Goal: Transaction & Acquisition: Purchase product/service

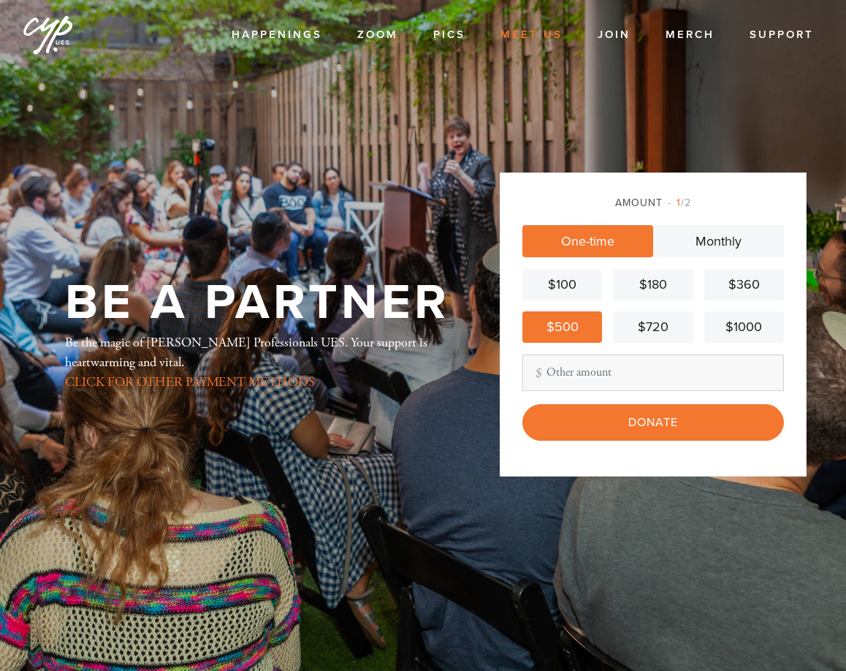
click at [530, 36] on link "Meet Us" at bounding box center [531, 35] width 84 height 28
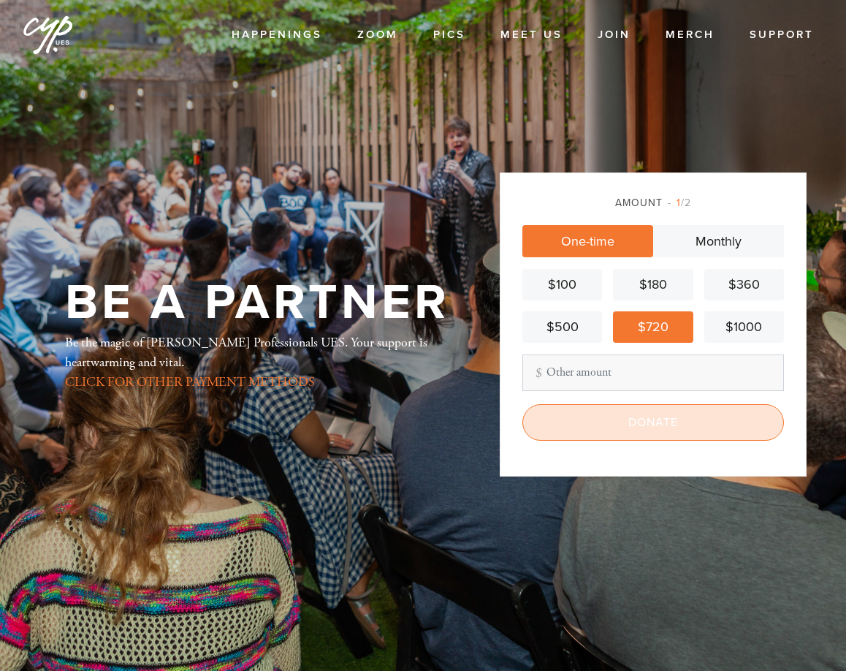
click at [619, 422] on input "Donate" at bounding box center [653, 422] width 262 height 37
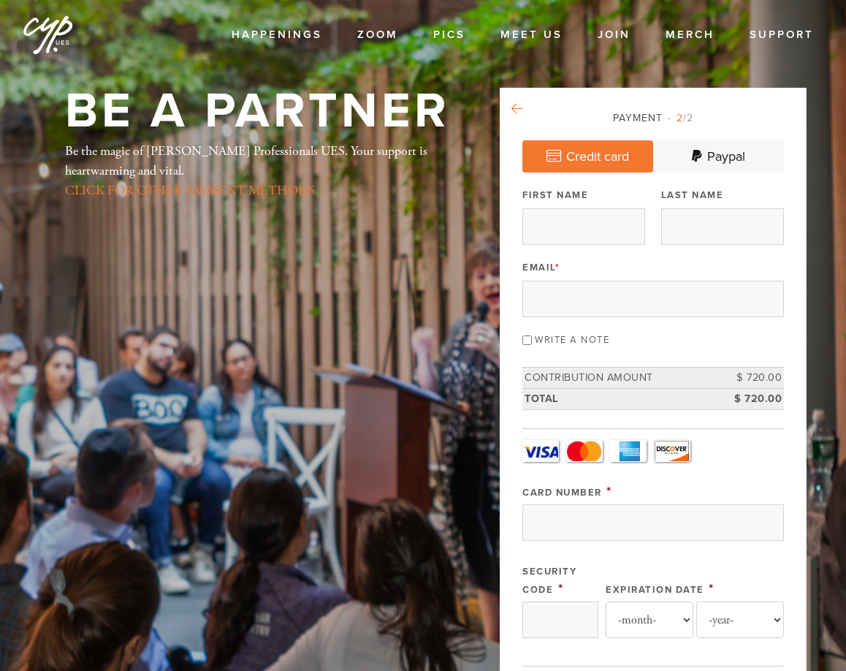
click at [521, 108] on icon at bounding box center [517, 108] width 12 height 13
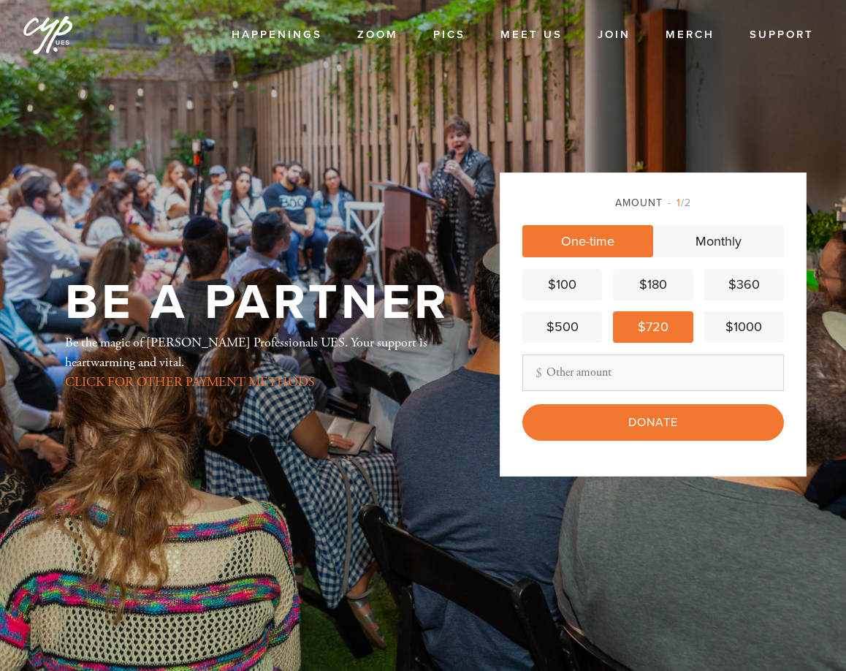
click at [741, 319] on div "$1000" at bounding box center [744, 327] width 68 height 20
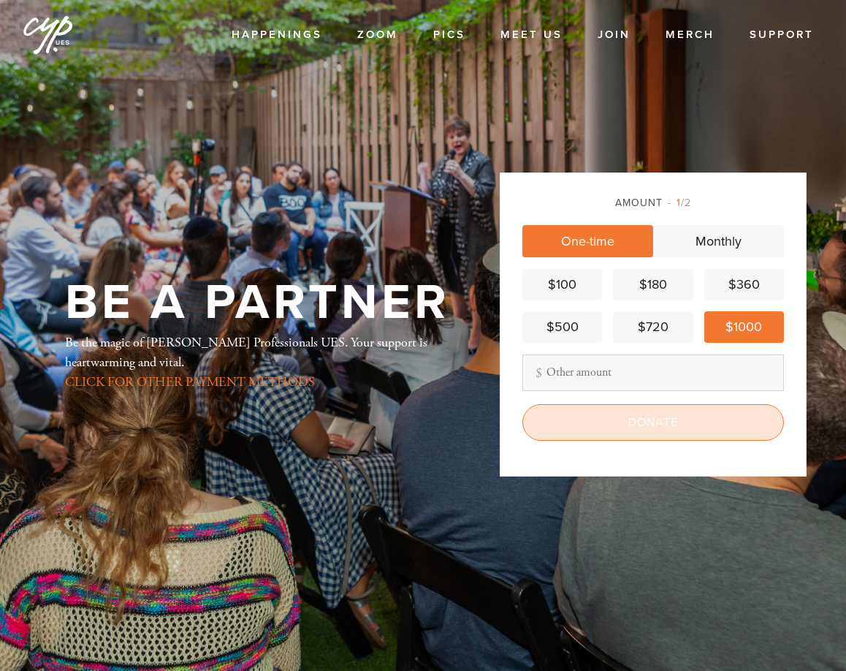
click at [625, 427] on input "Donate" at bounding box center [653, 422] width 262 height 37
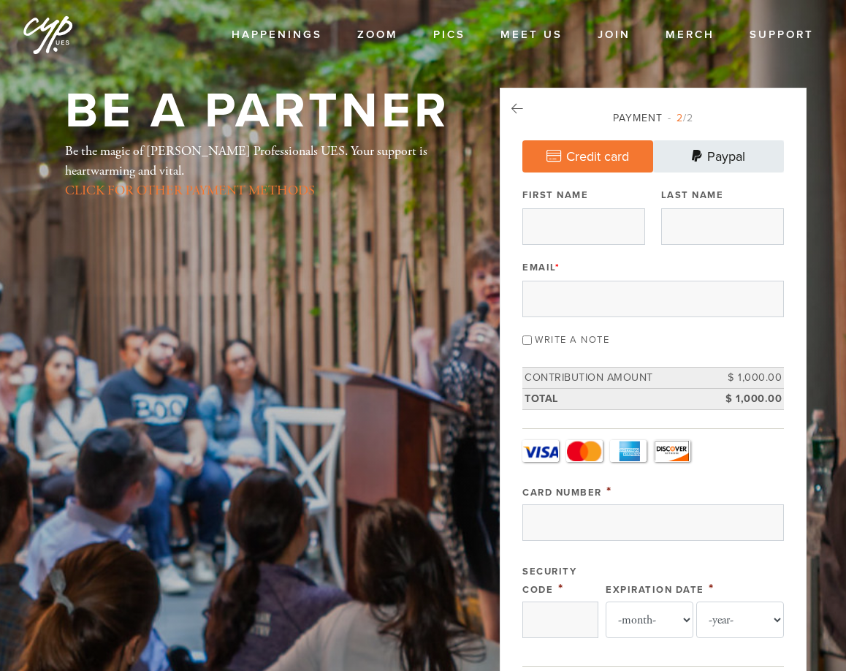
click at [687, 154] on link "Paypal" at bounding box center [718, 156] width 131 height 32
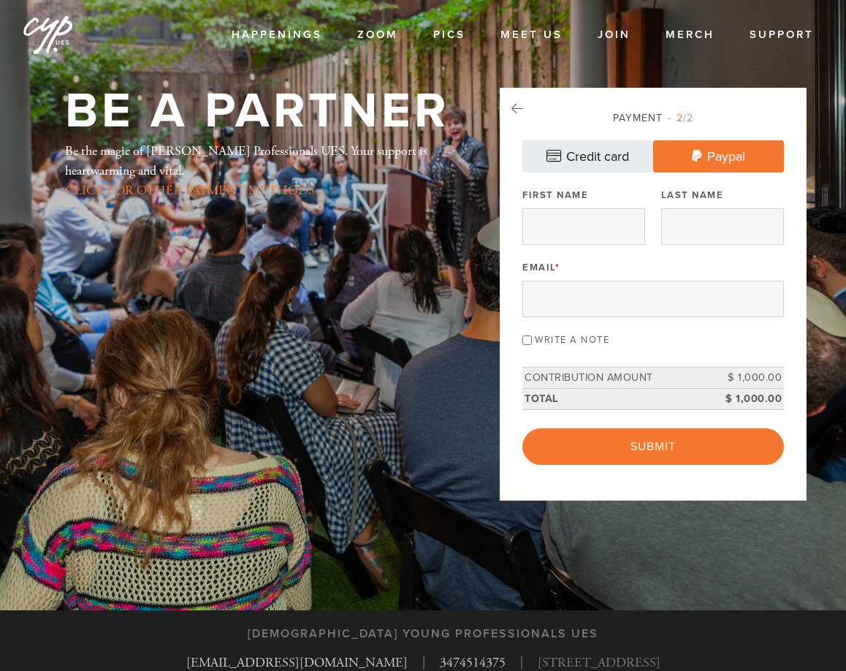
click at [579, 150] on link "Credit card" at bounding box center [587, 156] width 131 height 32
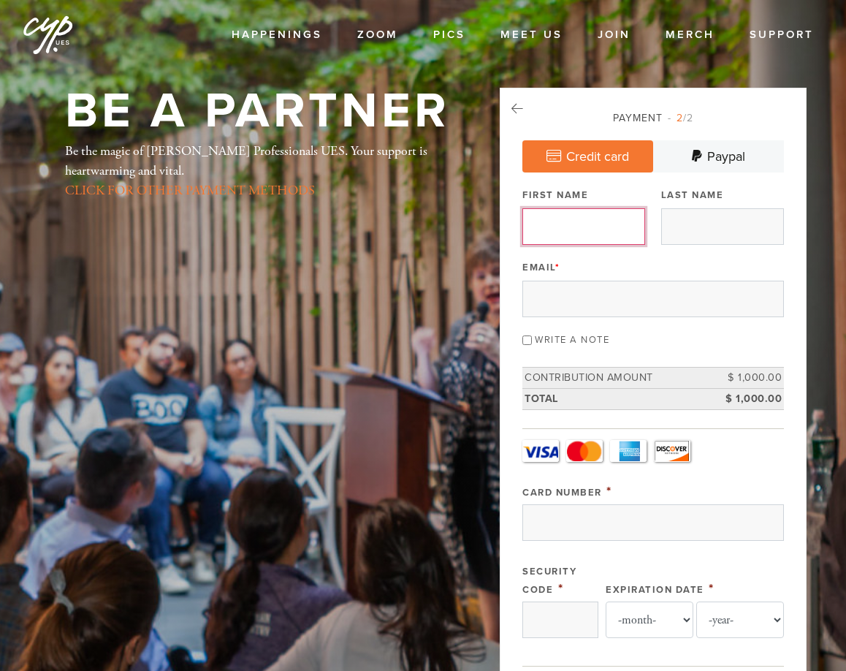
click at [613, 240] on input "First Name" at bounding box center [583, 226] width 123 height 37
type input "[PERSON_NAME]"
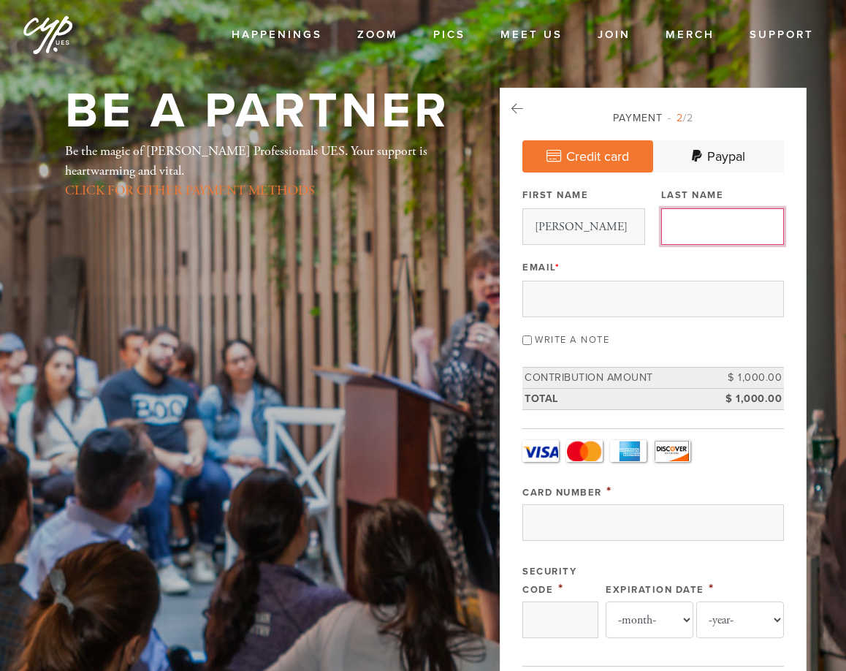
type input "[PERSON_NAME]"
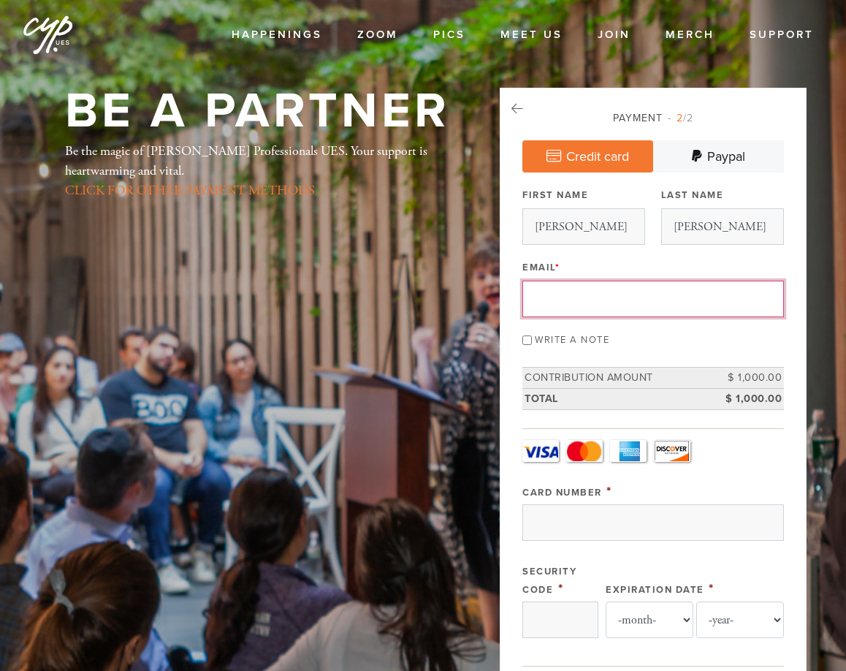
type input "[EMAIL_ADDRESS][DOMAIN_NAME]"
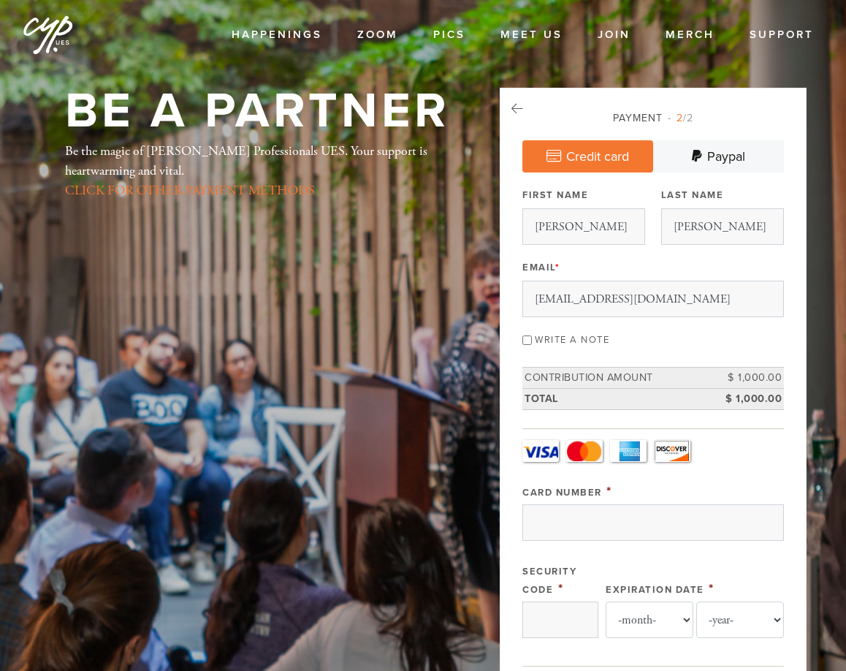
type input "[STREET_ADDRESS]"
type input "[US_STATE]"
type input "10029"
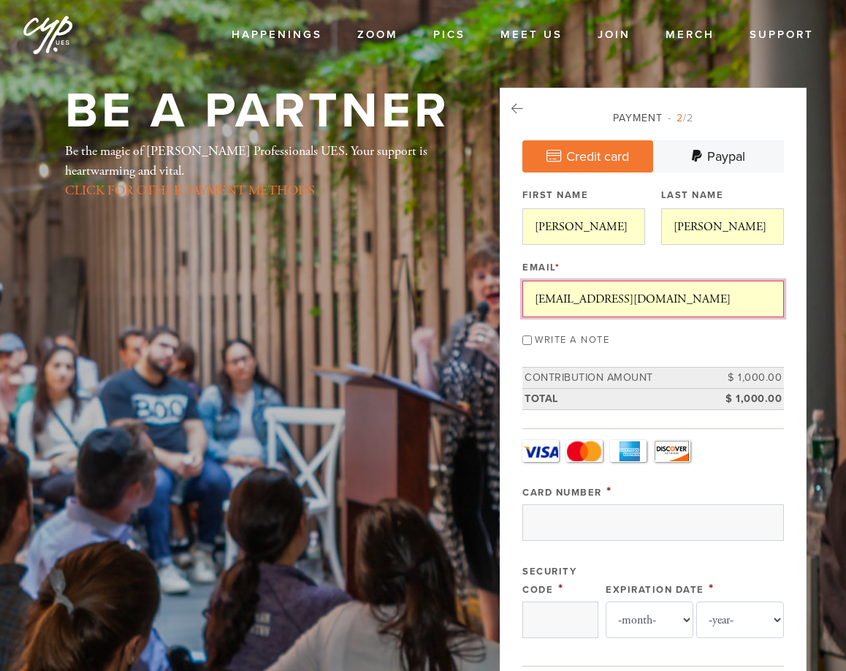
click at [664, 301] on input "[EMAIL_ADDRESS][DOMAIN_NAME]" at bounding box center [653, 299] width 262 height 37
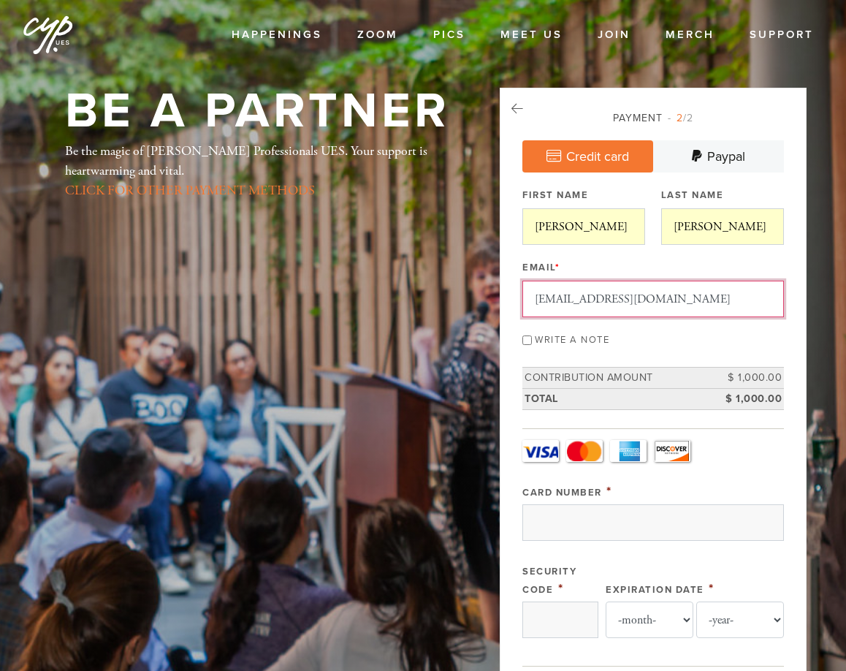
type input "[EMAIL_ADDRESS][DOMAIN_NAME]"
click at [527, 340] on input "Write a note" at bounding box center [526, 339] width 9 height 9
checkbox input "true"
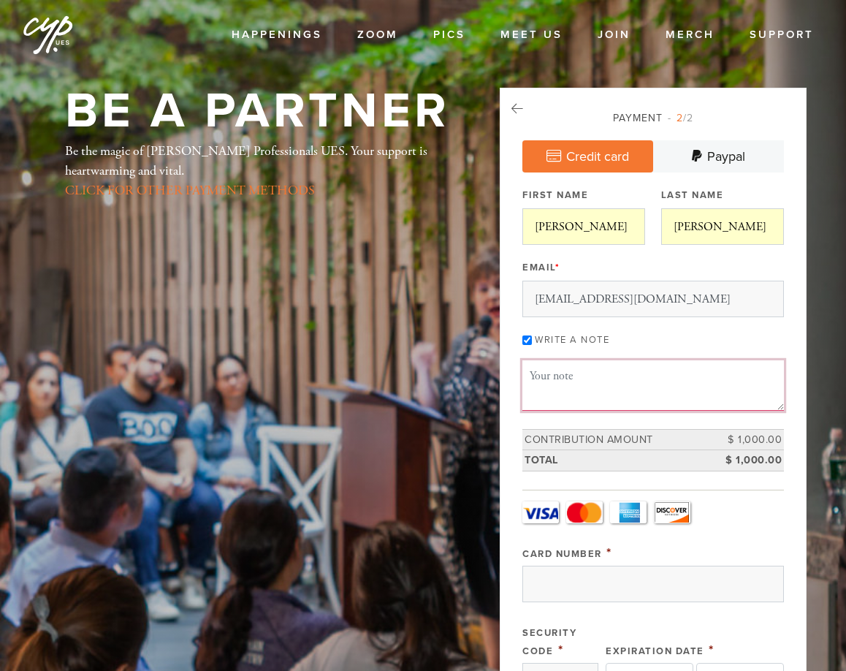
click at [563, 380] on textarea "Message or dedication" at bounding box center [653, 385] width 262 height 50
click at [648, 394] on textarea "In honor of the wedding of [PERSON_NAME] & [PERSON_NAME]. Thank you for hosting…" at bounding box center [653, 385] width 262 height 50
click at [663, 393] on textarea "In honor of the wedding of [PERSON_NAME] & [PERSON_NAME]. Thank you for hosting…" at bounding box center [653, 385] width 262 height 50
click at [671, 394] on textarea "In honor of the wedding of [PERSON_NAME] & [PERSON_NAME]. Thank you for hosting…" at bounding box center [653, 385] width 262 height 50
click at [670, 394] on textarea "In honor of the wedding of [PERSON_NAME] & [PERSON_NAME]. Thank you for hosting…" at bounding box center [653, 385] width 262 height 50
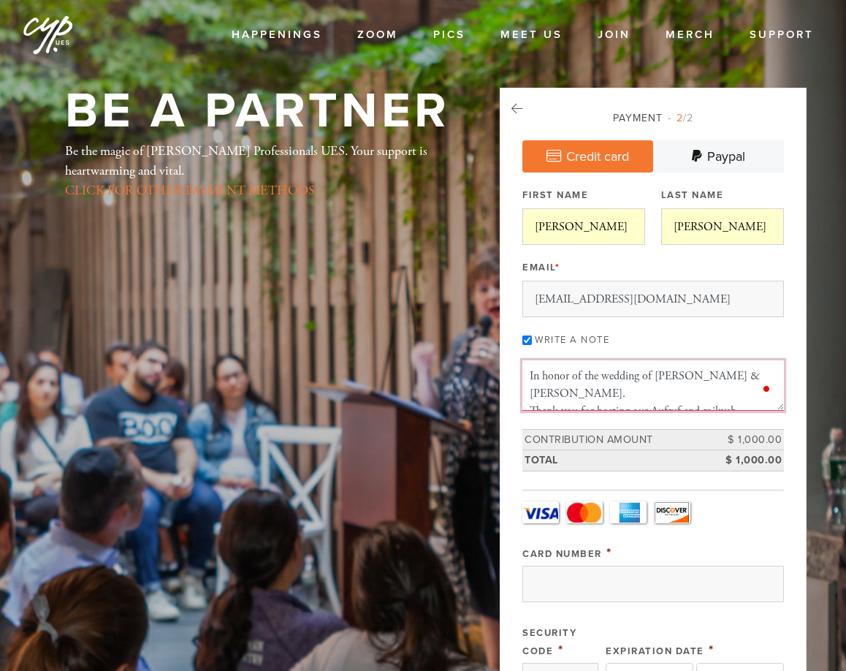
type textarea "In honor of the wedding of [PERSON_NAME] & [PERSON_NAME]. Thank you for hosting…"
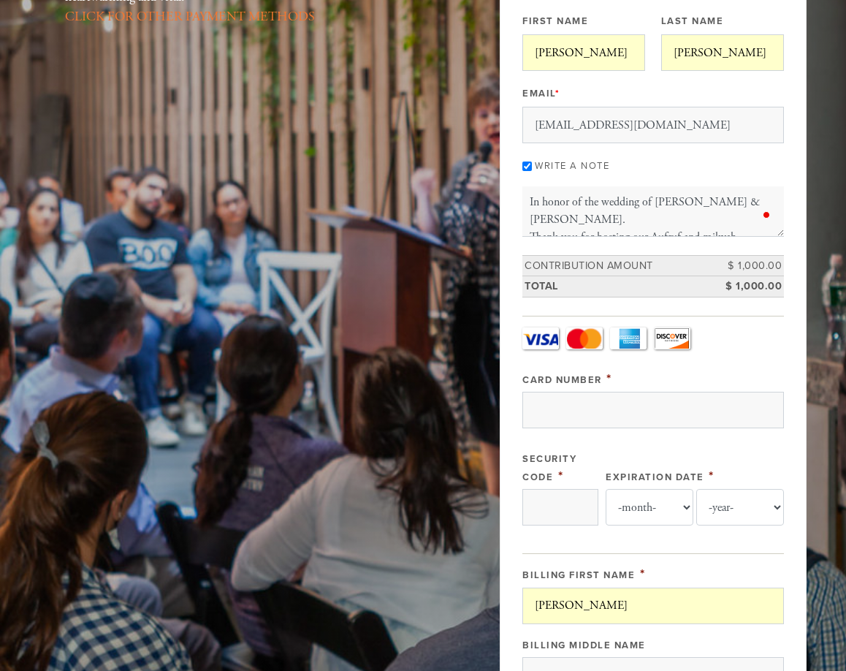
scroll to position [179, 0]
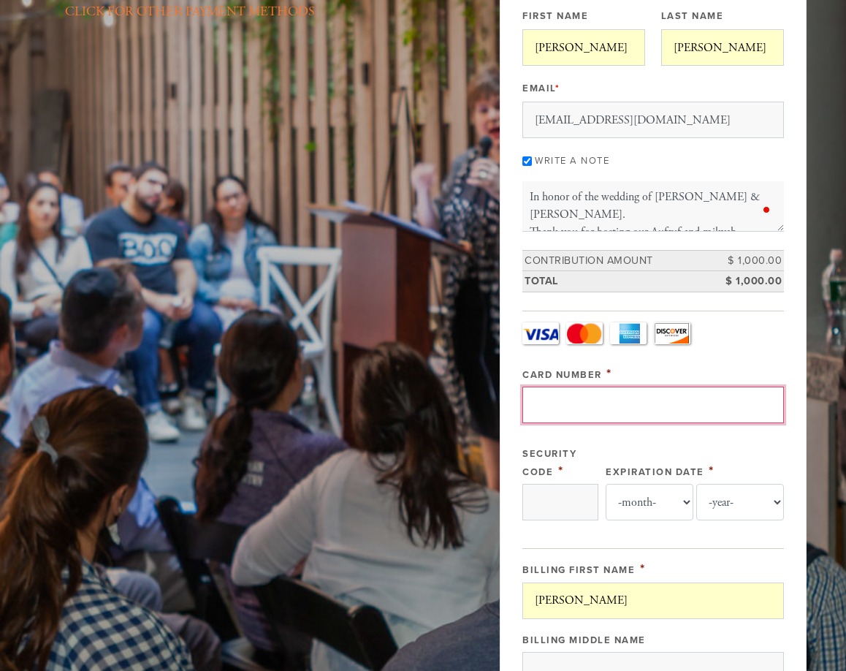
click at [615, 402] on input "Card Number" at bounding box center [653, 404] width 262 height 37
type input "[CREDIT_CARD_NUMBER]"
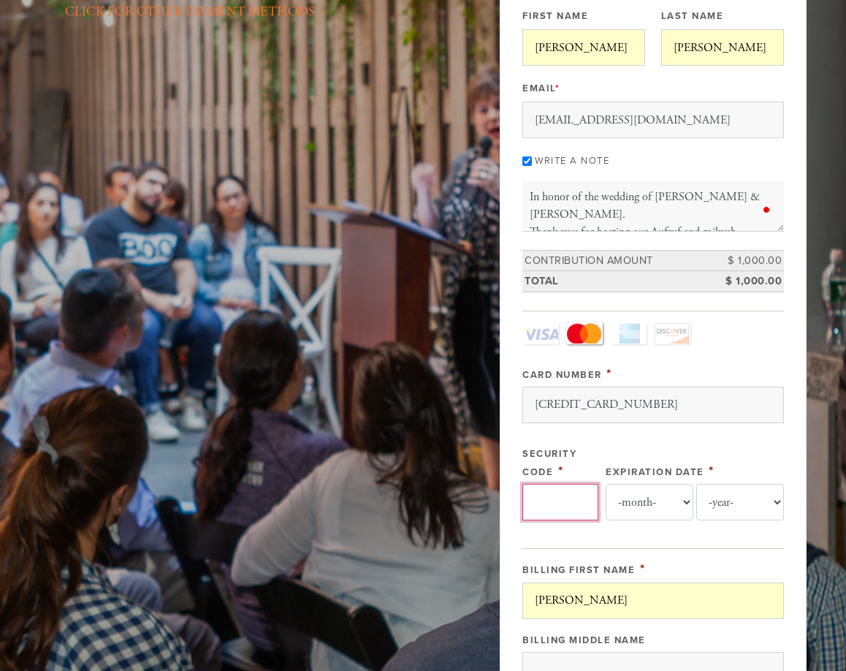
click at [585, 506] on input "Security Code" at bounding box center [560, 502] width 76 height 37
type input "857"
click at [646, 507] on select "-month- 01 02 03 04 05 06 07 08 09 10 11 12" at bounding box center [650, 502] width 88 height 37
select select "9"
click at [739, 498] on select "-year- 2025 2026 2027 2028 2029 2030 2031 2032 2033 2034 2035" at bounding box center [740, 502] width 88 height 37
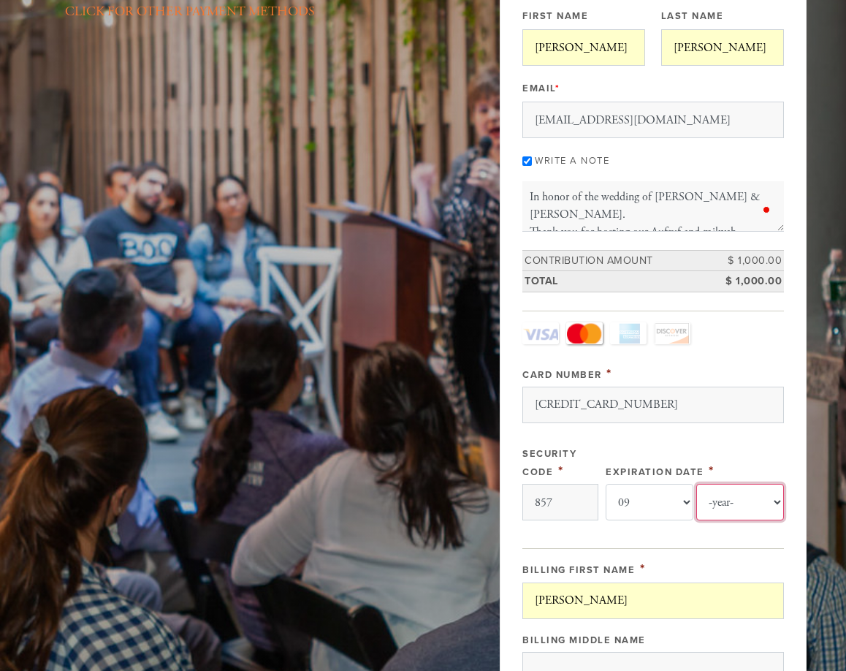
select select "2029"
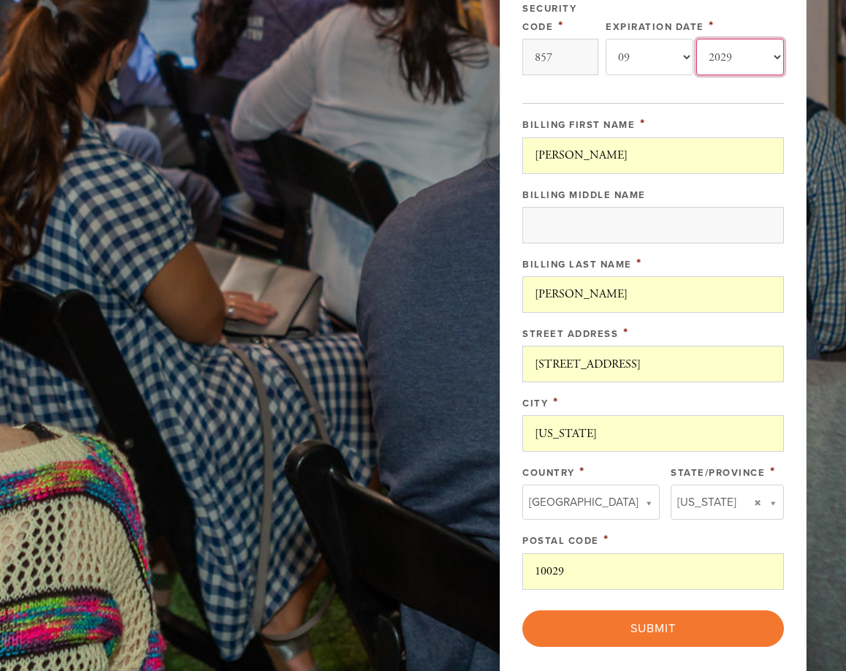
scroll to position [714, 0]
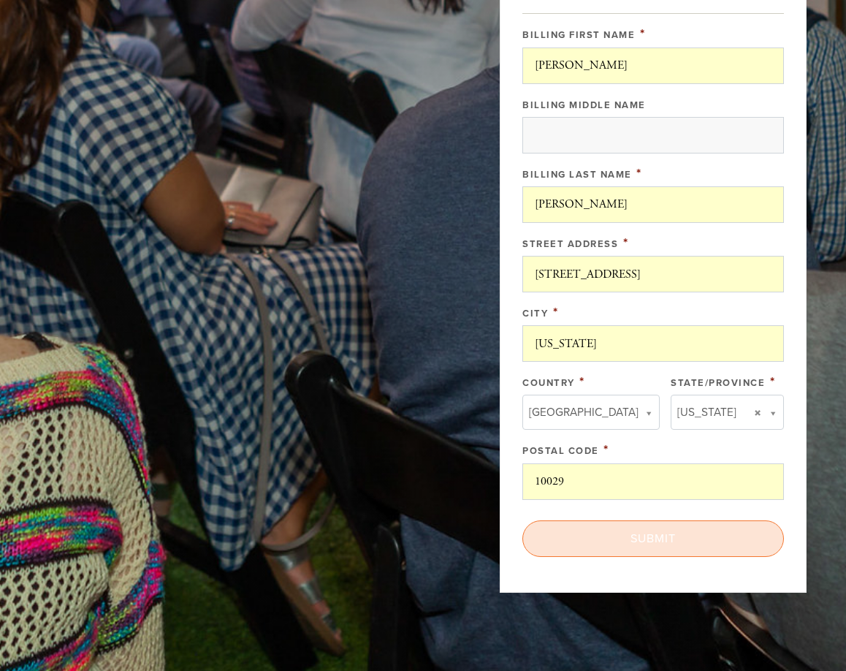
click at [650, 538] on input "Submit" at bounding box center [653, 538] width 262 height 37
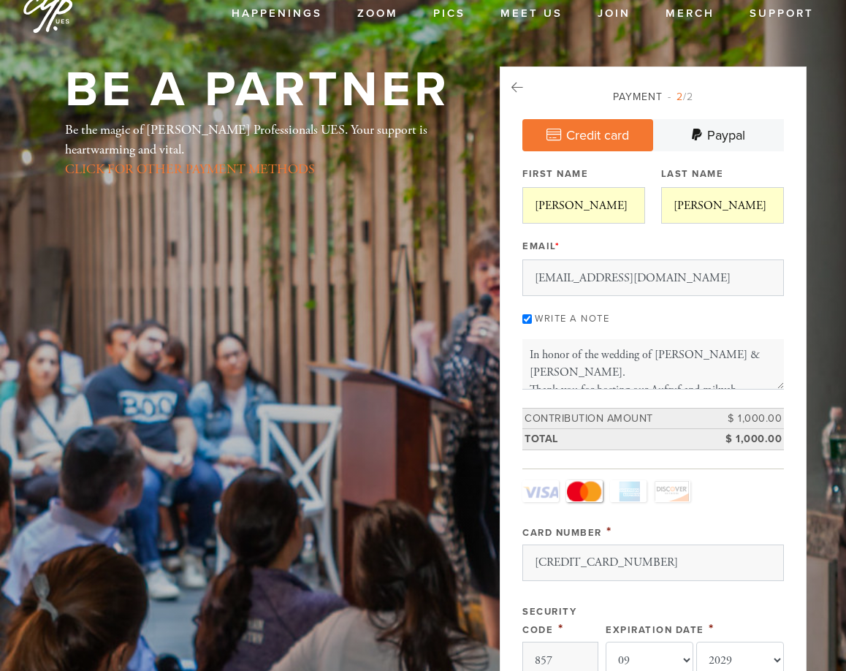
scroll to position [0, 0]
